Goal: Task Accomplishment & Management: Use online tool/utility

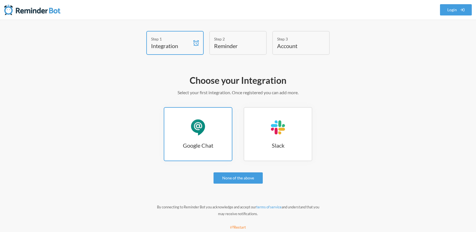
click at [214, 134] on link "Google Chat Google Chat" at bounding box center [198, 134] width 69 height 54
click at [204, 125] on div "Google Chat" at bounding box center [197, 127] width 17 height 17
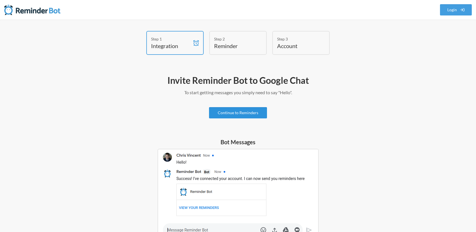
click at [239, 114] on link "Continue to Reminders" at bounding box center [238, 112] width 58 height 11
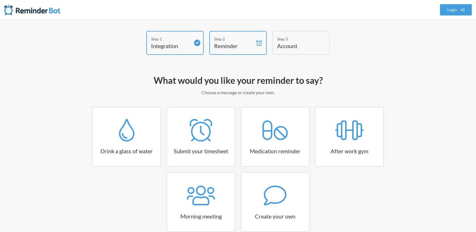
scroll to position [31, 0]
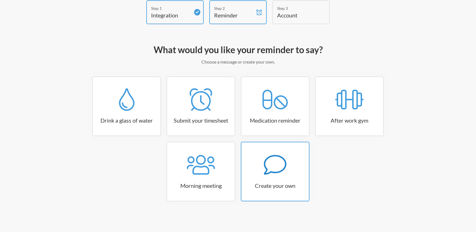
click at [289, 168] on div at bounding box center [274, 164] width 67 height 22
select select "07:30:00"
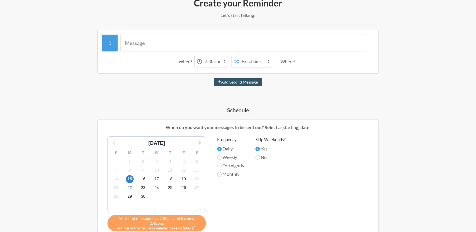
scroll to position [215, 0]
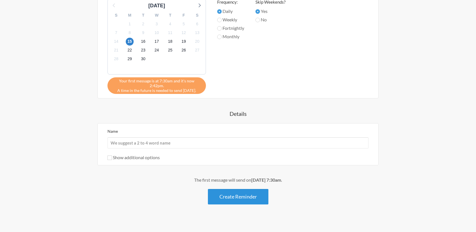
click at [247, 191] on button "Create Reminder" at bounding box center [238, 196] width 60 height 15
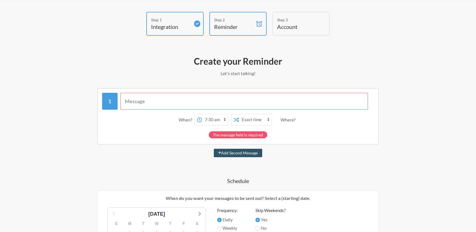
scroll to position [0, 0]
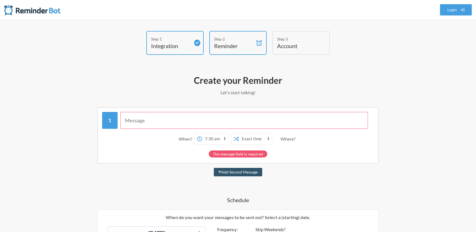
click at [213, 122] on input "text" at bounding box center [244, 120] width 248 height 17
paste input "update the student handbook"
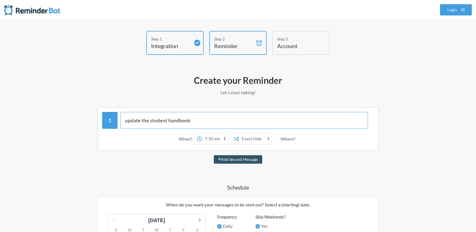
type input "update the student handbook"
click at [216, 140] on select "12:00 am 12:15 am 12:30 am 12:45 am 1:00 am 1:15 am 1:30 am 1:45 am 2:00 am 2:1…" at bounding box center [215, 138] width 26 height 11
select select "17:00:00"
click at [202, 133] on select "12:00 am 12:15 am 12:30 am 12:45 am 1:00 am 1:15 am 1:30 am 1:45 am 2:00 am 2:1…" at bounding box center [215, 138] width 26 height 11
click at [258, 137] on select "Exact time Random time" at bounding box center [255, 138] width 33 height 11
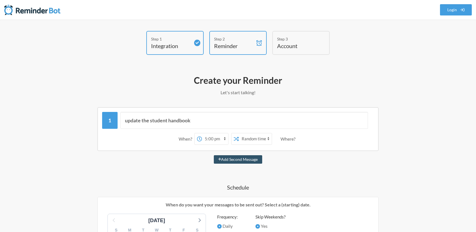
click at [239, 133] on select "Exact time Random time" at bounding box center [255, 138] width 33 height 11
click at [289, 139] on div "Where?" at bounding box center [288, 139] width 17 height 12
click at [258, 138] on select "Exact time Random time" at bounding box center [255, 138] width 33 height 11
select select "false"
click at [239, 133] on select "Exact time Random time" at bounding box center [255, 138] width 33 height 11
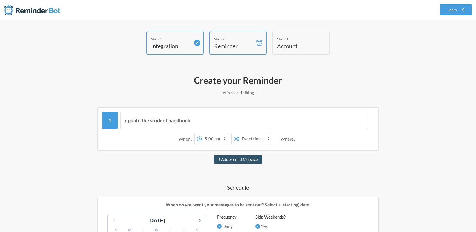
click at [220, 138] on select "12:00 am 12:15 am 12:30 am 12:45 am 1:00 am 1:15 am 1:30 am 1:45 am 2:00 am 2:1…" at bounding box center [215, 138] width 26 height 11
select select "16:45:00"
click at [202, 133] on select "12:00 am 12:15 am 12:30 am 12:45 am 1:00 am 1:15 am 1:30 am 1:45 am 2:00 am 2:1…" at bounding box center [215, 138] width 26 height 11
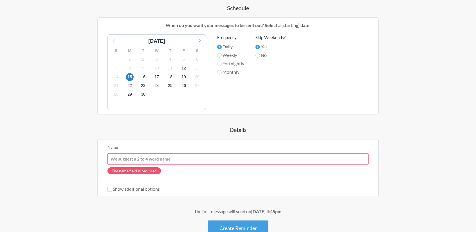
scroll to position [187, 0]
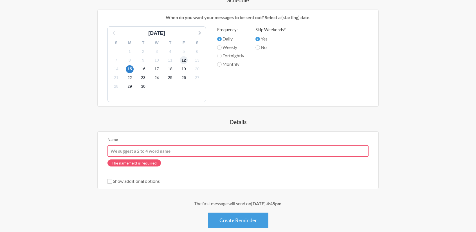
click at [181, 61] on span "12" at bounding box center [184, 60] width 8 height 8
click at [260, 47] on input "No" at bounding box center [257, 47] width 4 height 4
radio input "true"
click at [257, 40] on input "Yes" at bounding box center [257, 39] width 4 height 4
radio input "true"
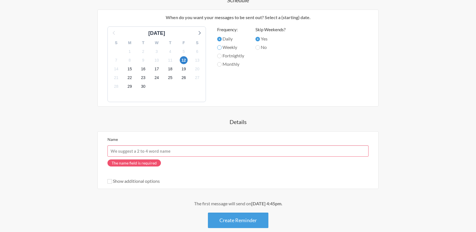
click at [220, 47] on input "Weekly" at bounding box center [219, 47] width 4 height 4
radio input "true"
click at [221, 55] on input "Fortnightly" at bounding box center [219, 56] width 4 height 4
radio input "true"
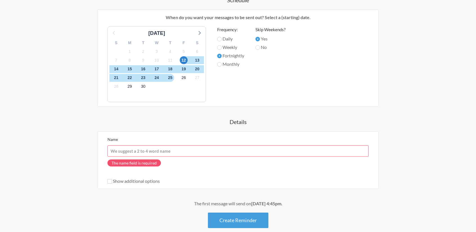
click at [221, 63] on label "Monthly" at bounding box center [230, 64] width 27 height 7
click at [221, 63] on input "Monthly" at bounding box center [219, 64] width 4 height 4
radio input "true"
drag, startPoint x: 221, startPoint y: 55, endPoint x: 220, endPoint y: 46, distance: 8.5
click at [221, 54] on label "Fortnightly" at bounding box center [230, 55] width 27 height 7
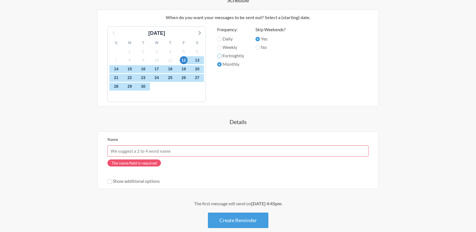
click at [221, 54] on input "Fortnightly" at bounding box center [219, 56] width 4 height 4
radio input "true"
drag, startPoint x: 220, startPoint y: 46, endPoint x: 220, endPoint y: 40, distance: 6.2
click at [220, 46] on input "Weekly" at bounding box center [219, 47] width 4 height 4
radio input "true"
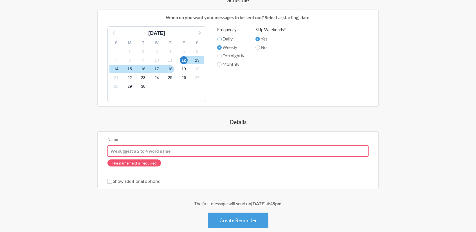
click at [220, 40] on input "Daily" at bounding box center [219, 39] width 4 height 4
radio input "true"
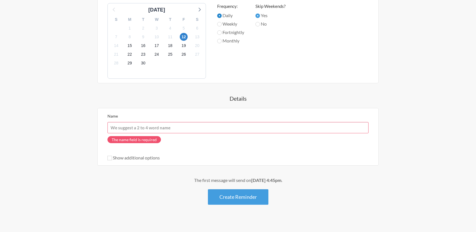
scroll to position [216, 0]
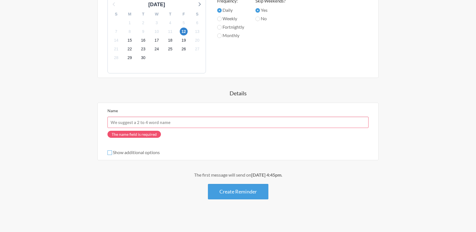
click at [112, 153] on input "Show additional options" at bounding box center [109, 152] width 4 height 4
checkbox input "true"
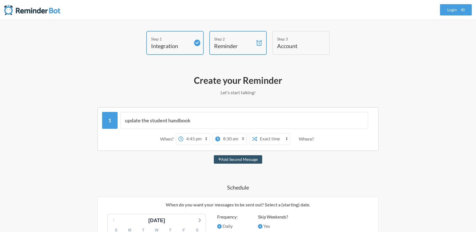
scroll to position [47, 0]
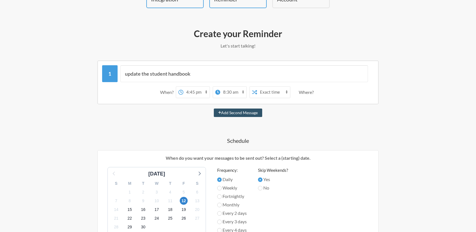
click at [306, 91] on div "Where?" at bounding box center [306, 92] width 17 height 12
drag, startPoint x: 311, startPoint y: 92, endPoint x: 298, endPoint y: 92, distance: 12.1
click at [298, 92] on div "Where?" at bounding box center [306, 92] width 17 height 12
drag, startPoint x: 304, startPoint y: 92, endPoint x: 307, endPoint y: 92, distance: 3.4
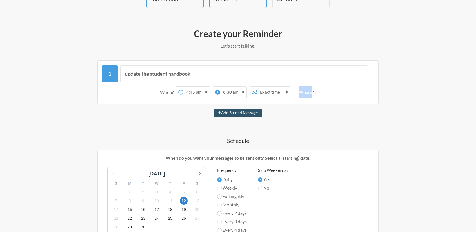
click at [304, 92] on div "Where?" at bounding box center [306, 92] width 17 height 12
click at [307, 92] on div "Where?" at bounding box center [306, 92] width 17 height 12
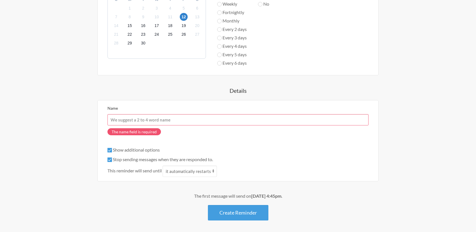
scroll to position [252, 0]
